Goal: Transaction & Acquisition: Purchase product/service

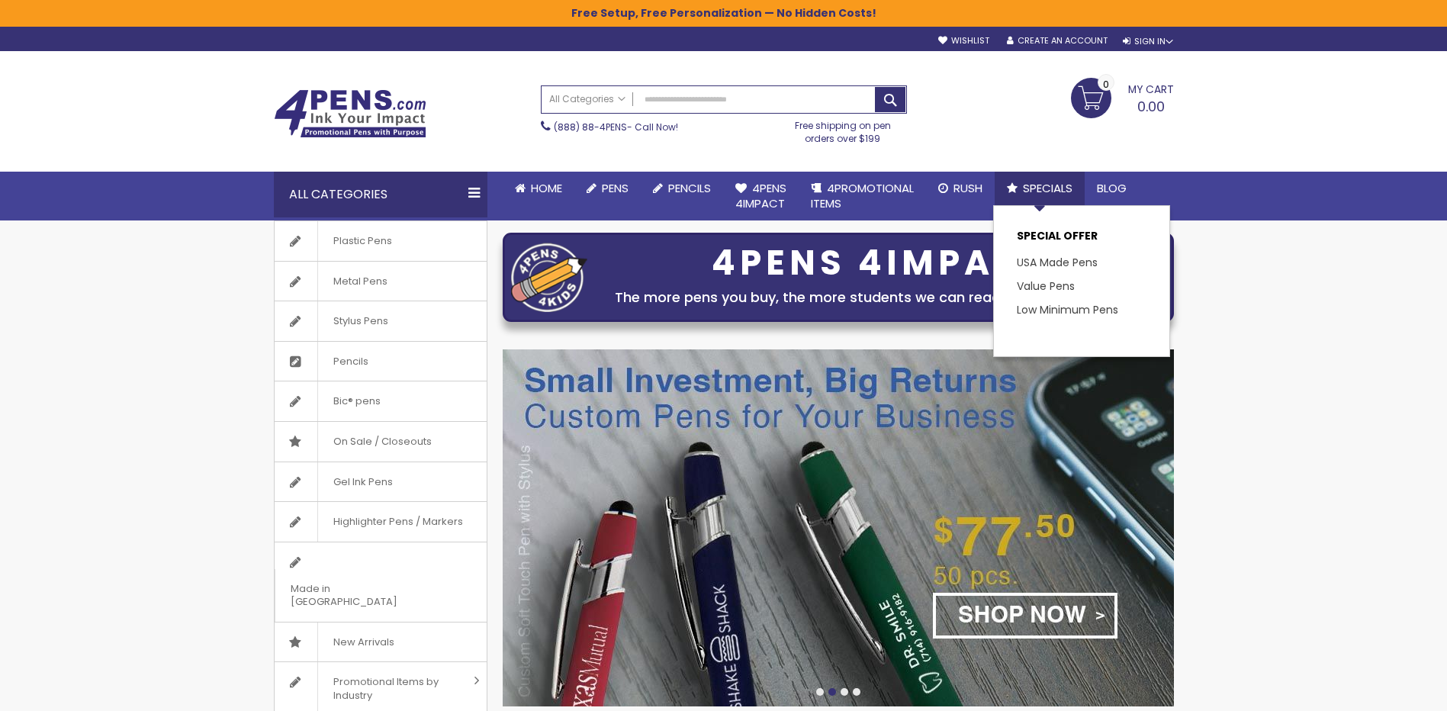
click at [1042, 185] on span "Specials" at bounding box center [1048, 188] width 50 height 16
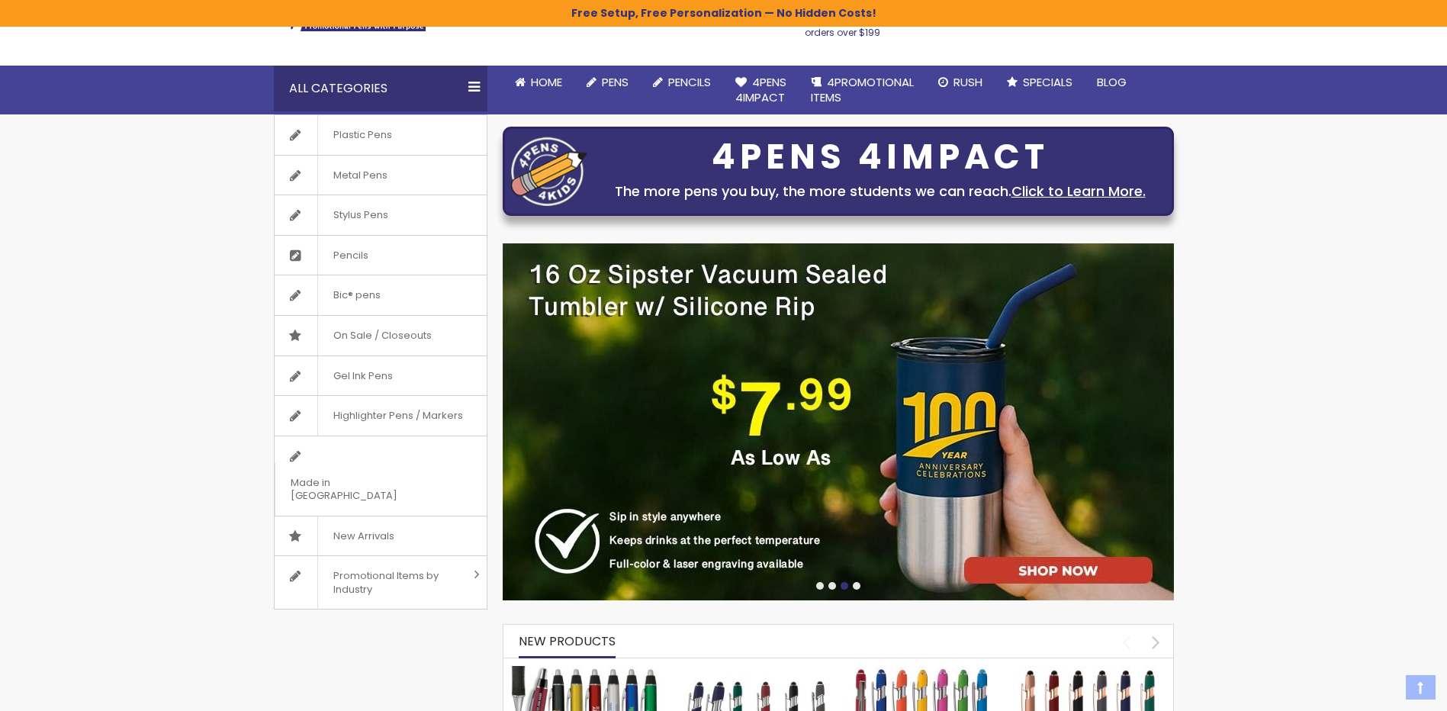
scroll to position [153, 0]
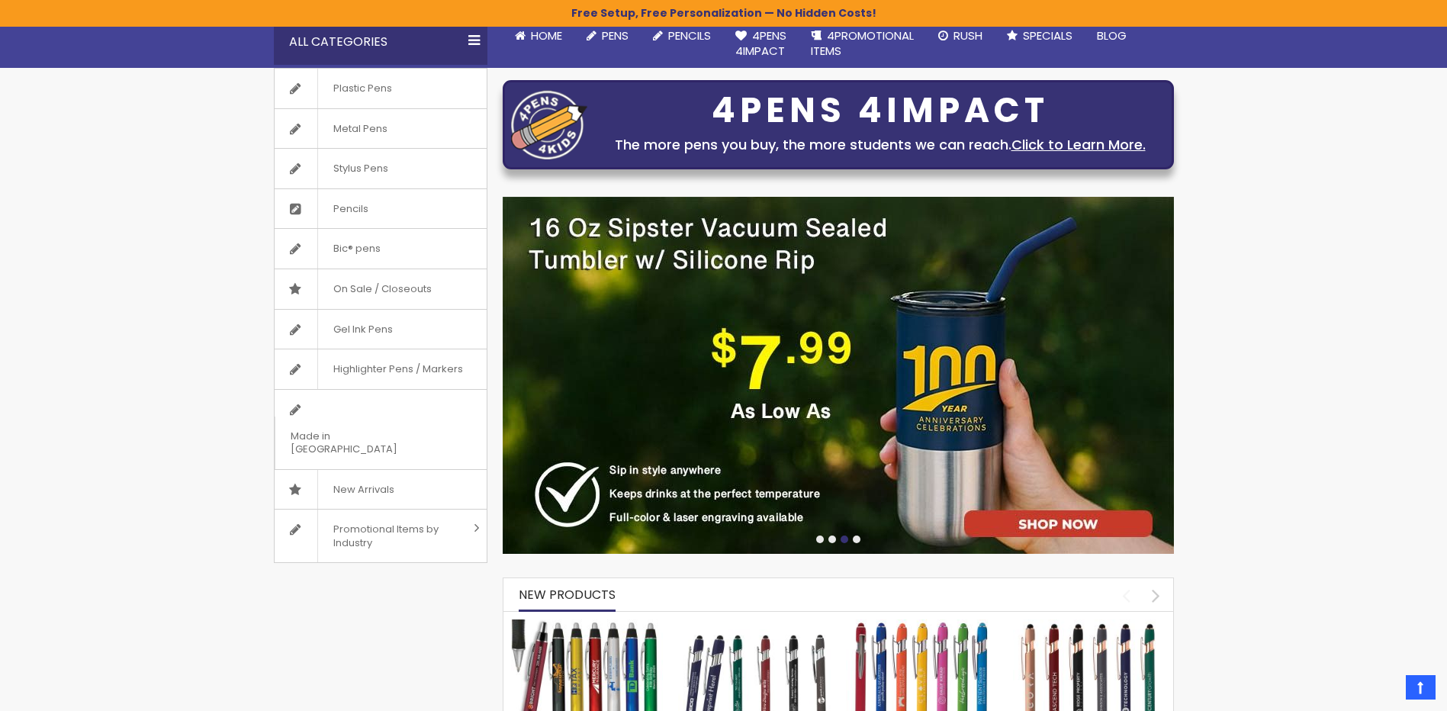
click at [831, 541] on div at bounding box center [832, 539] width 8 height 8
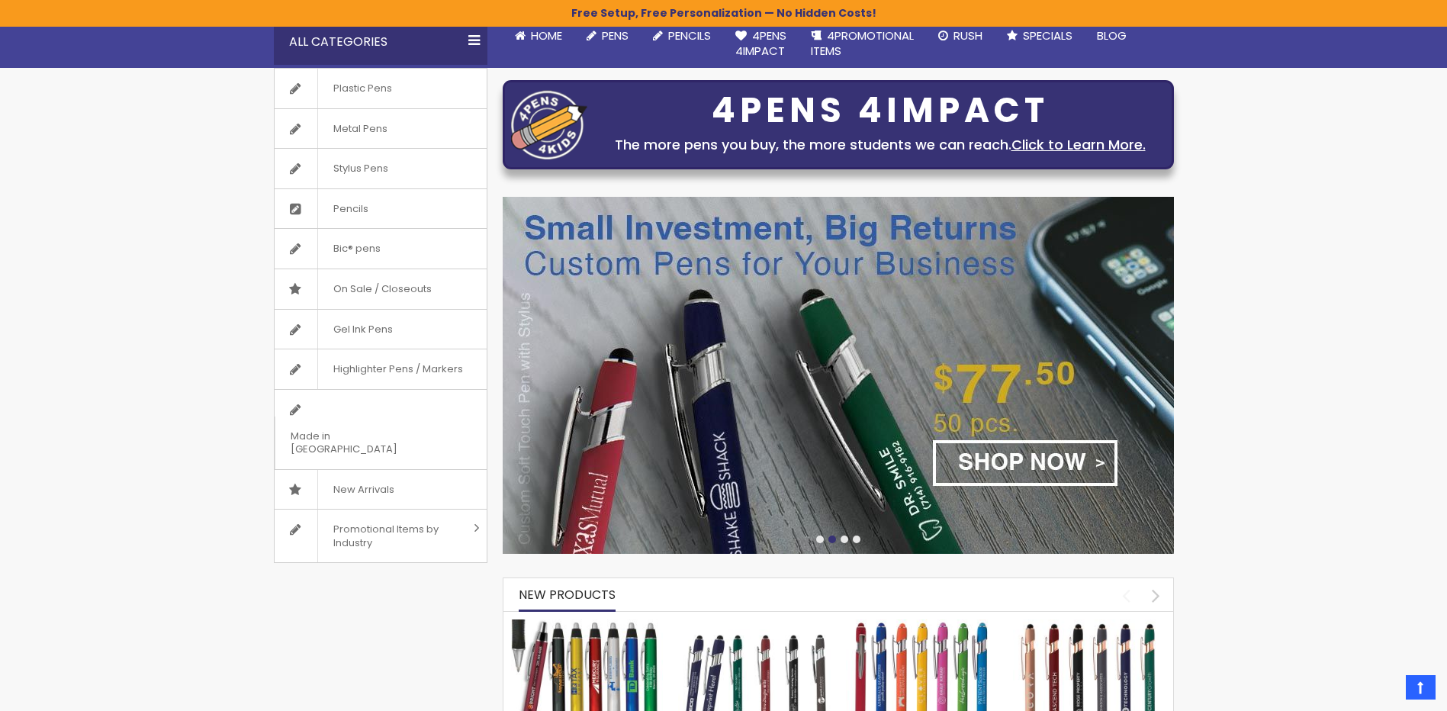
click at [1071, 449] on img at bounding box center [838, 375] width 671 height 357
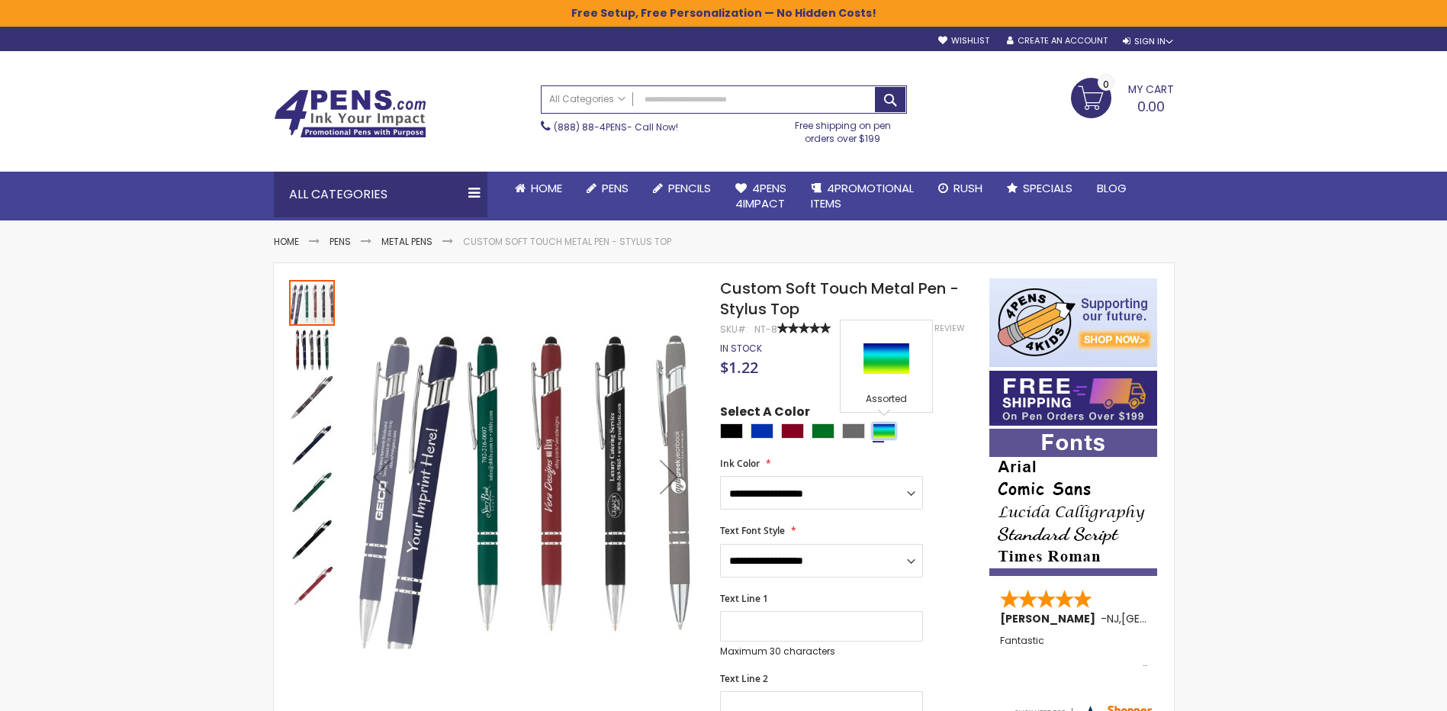
click at [876, 432] on div "Assorted" at bounding box center [884, 430] width 23 height 15
type input "****"
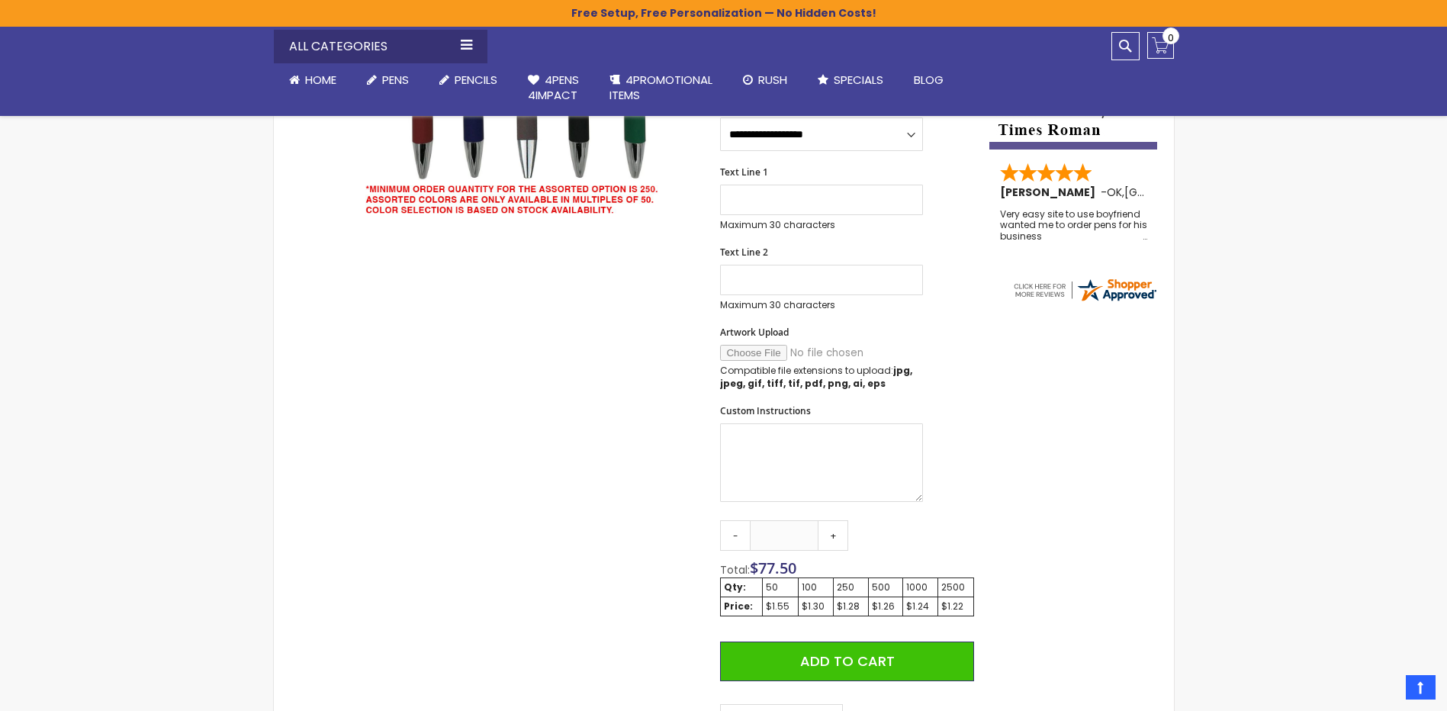
scroll to position [229, 0]
